Goal: Navigation & Orientation: Find specific page/section

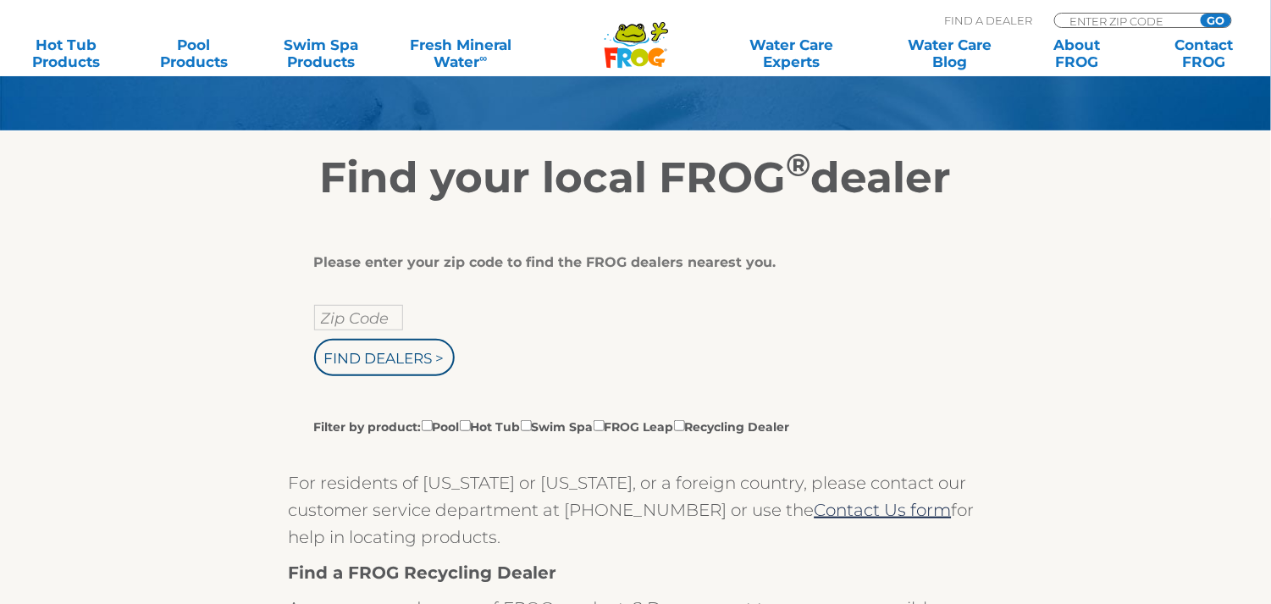
scroll to position [225, 0]
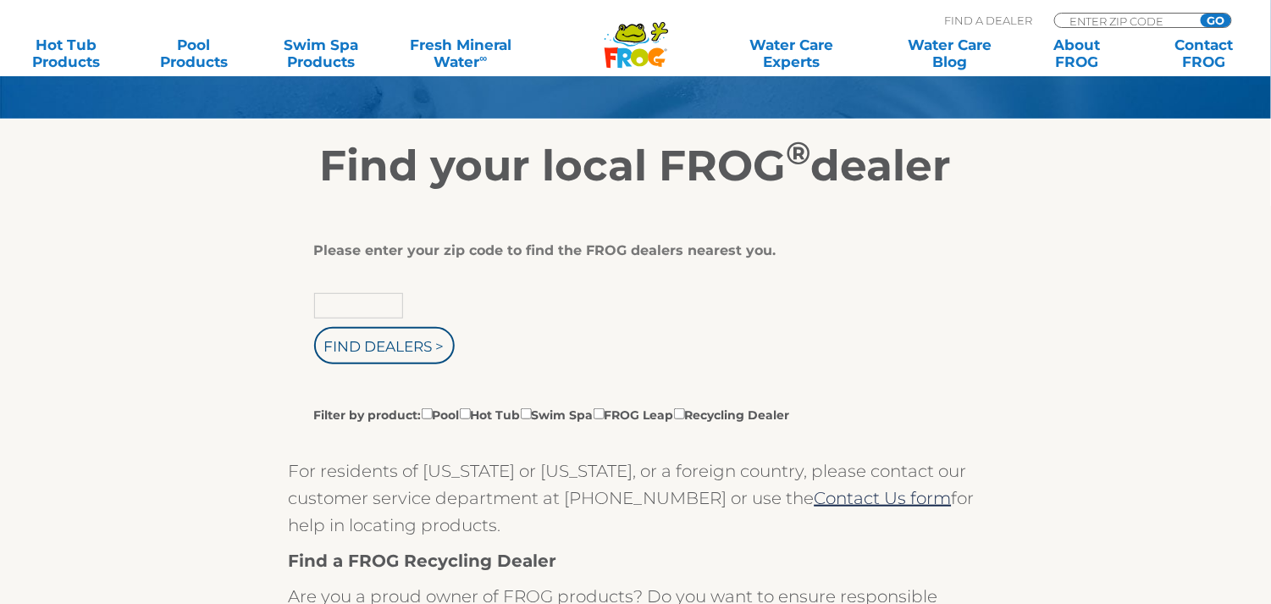
click at [328, 307] on input "text" at bounding box center [358, 305] width 89 height 25
type input "46913"
click at [377, 350] on input "Find Dealers >" at bounding box center [384, 345] width 141 height 37
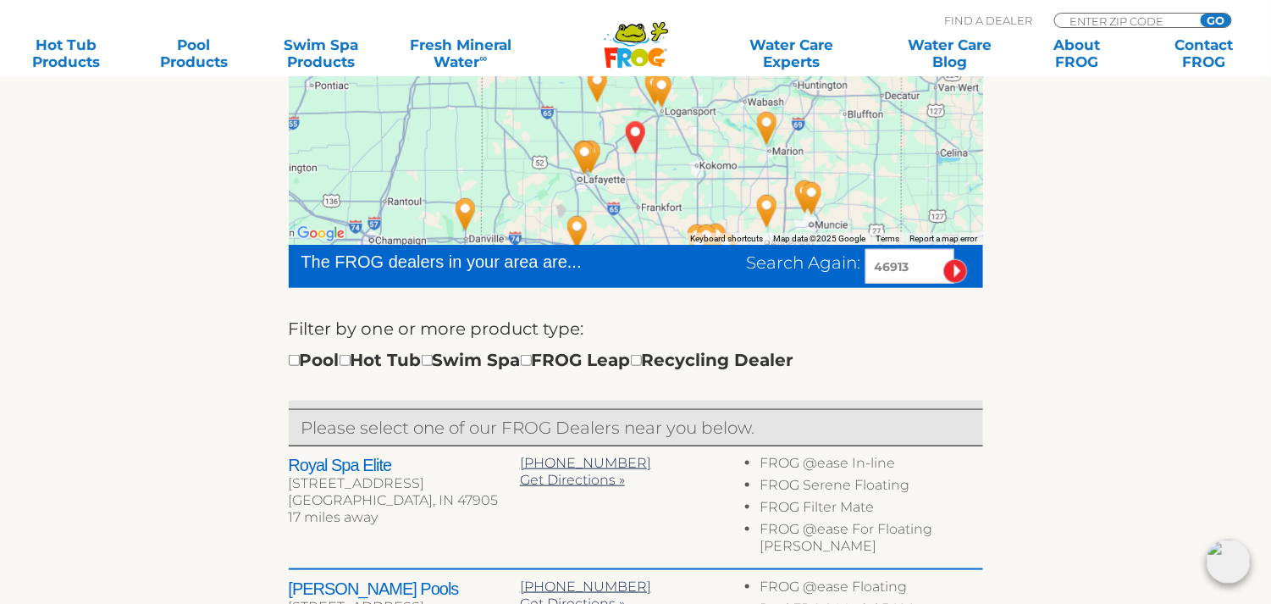
scroll to position [339, 0]
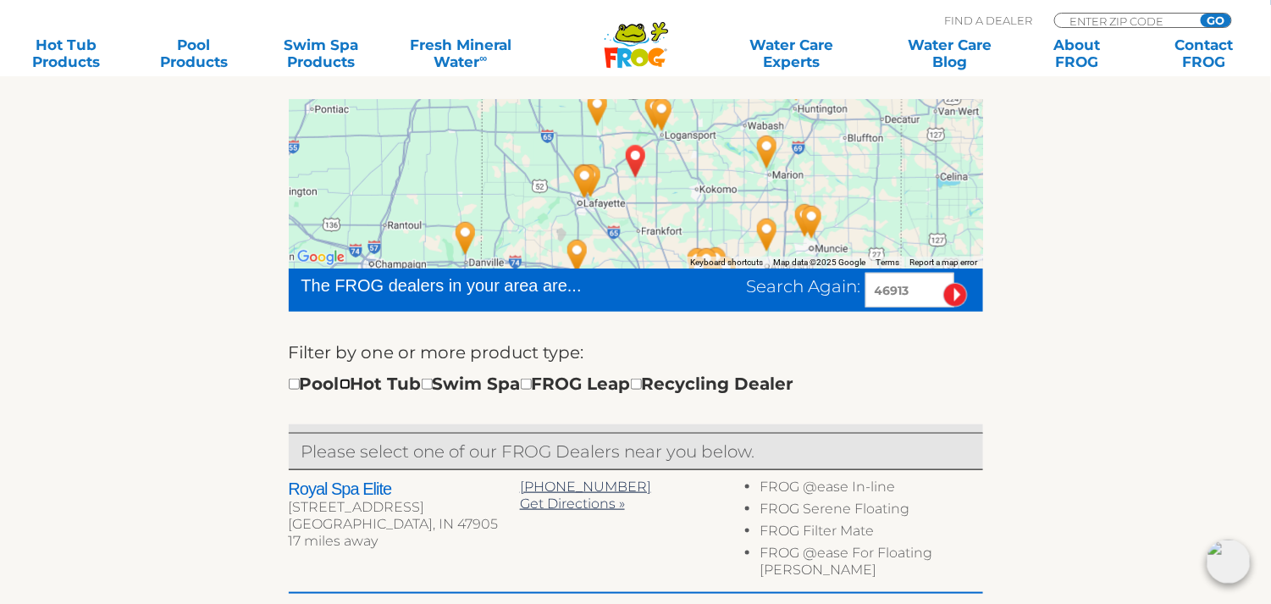
click at [351, 387] on input "checkbox" at bounding box center [345, 384] width 11 height 11
checkbox input "true"
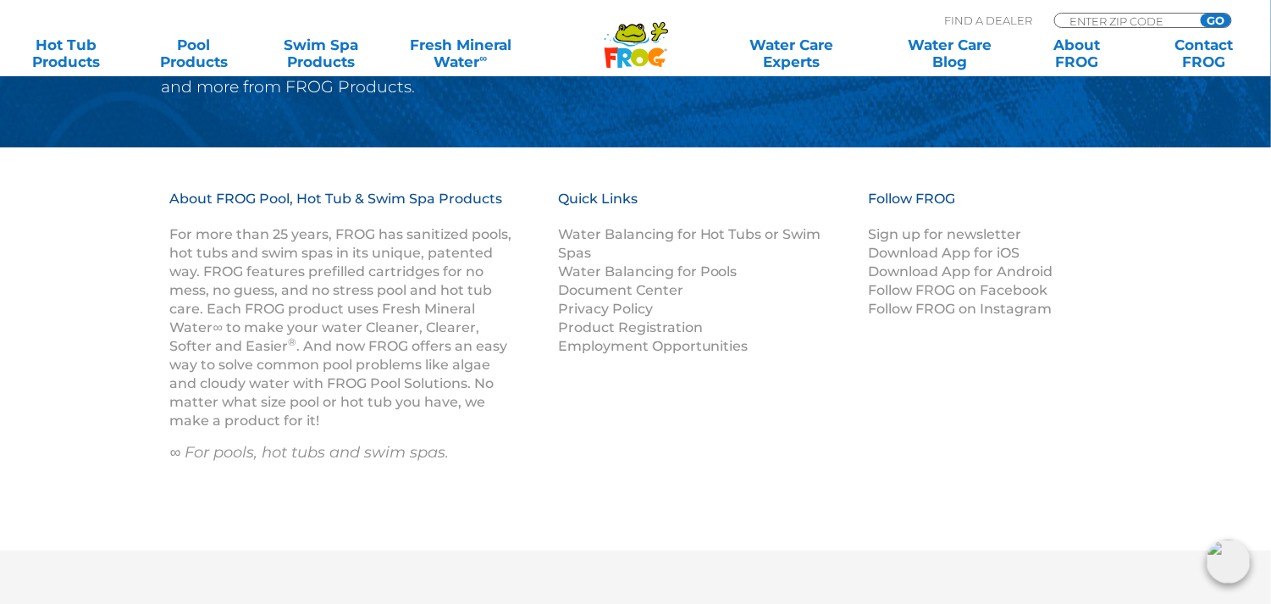
scroll to position [2009, 0]
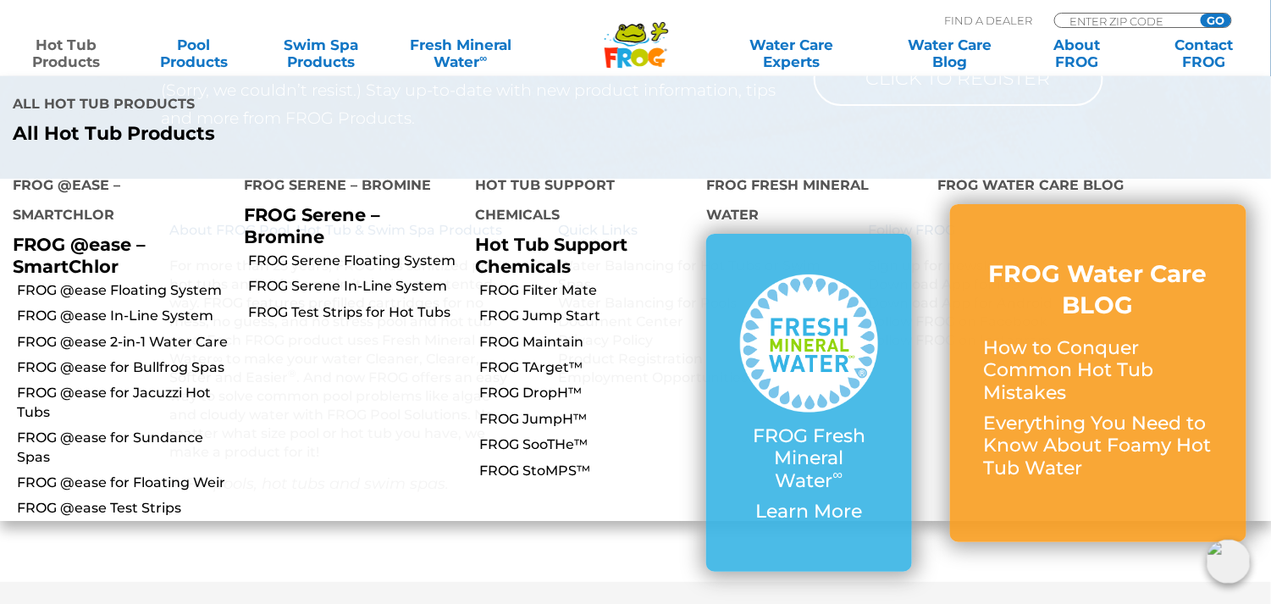
click at [55, 42] on link "Hot Tub Products" at bounding box center [66, 53] width 99 height 34
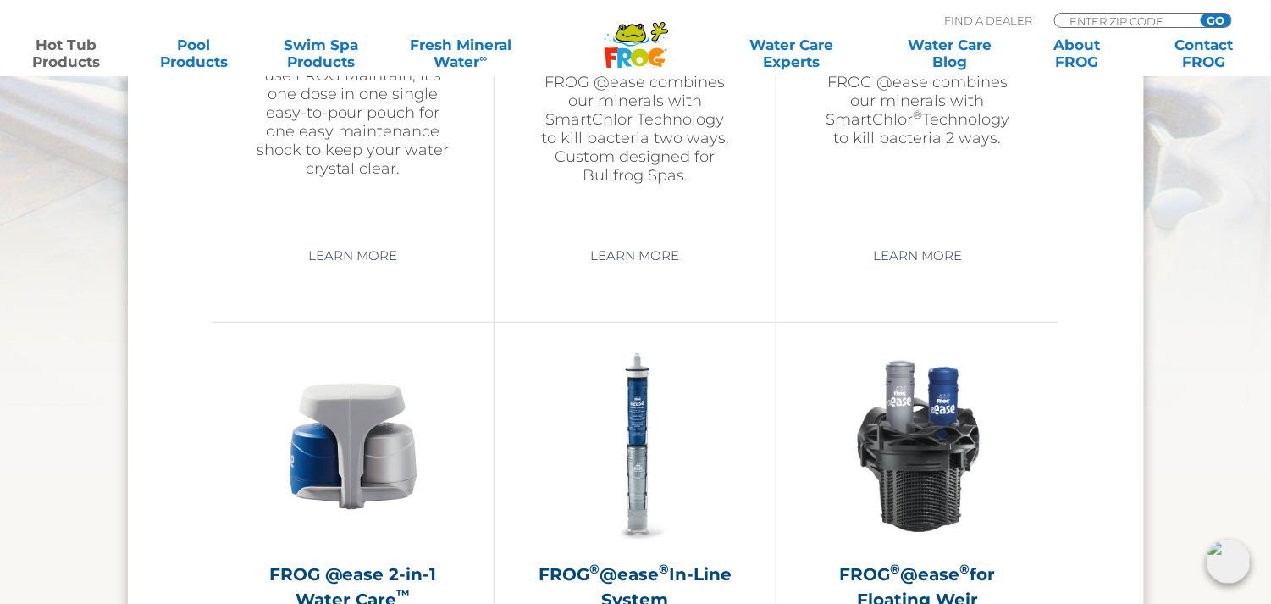
scroll to position [2258, 0]
